Goal: Navigation & Orientation: Find specific page/section

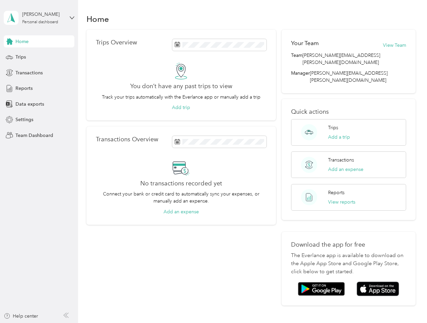
click at [213, 161] on div "No transactions recorded yet Connect your bank or credit card to automatically …" at bounding box center [181, 187] width 170 height 56
click at [39, 18] on div "[PERSON_NAME]" at bounding box center [43, 14] width 42 height 7
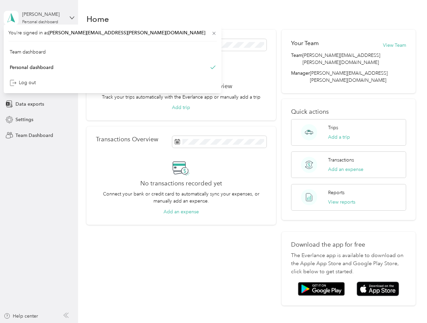
click at [39, 41] on div "You’re signed in as [PERSON_NAME][EMAIL_ADDRESS][PERSON_NAME][DOMAIN_NAME] Team…" at bounding box center [113, 59] width 218 height 69
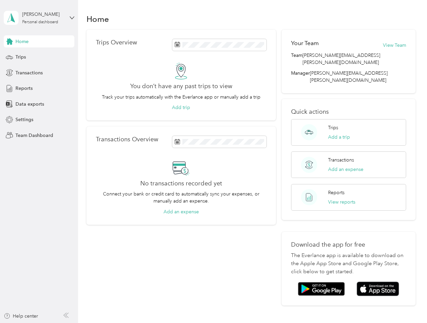
click at [9, 41] on div "You’re signed in as [PERSON_NAME][EMAIL_ADDRESS][PERSON_NAME][DOMAIN_NAME] Team…" at bounding box center [113, 59] width 218 height 69
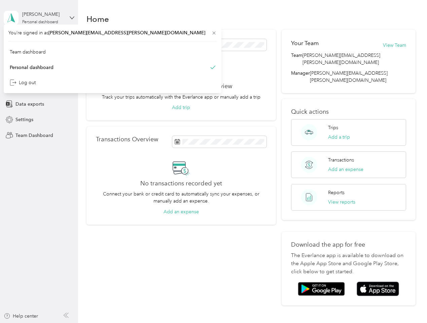
click at [39, 57] on div "Trips" at bounding box center [39, 57] width 71 height 12
